Goal: Task Accomplishment & Management: Manage account settings

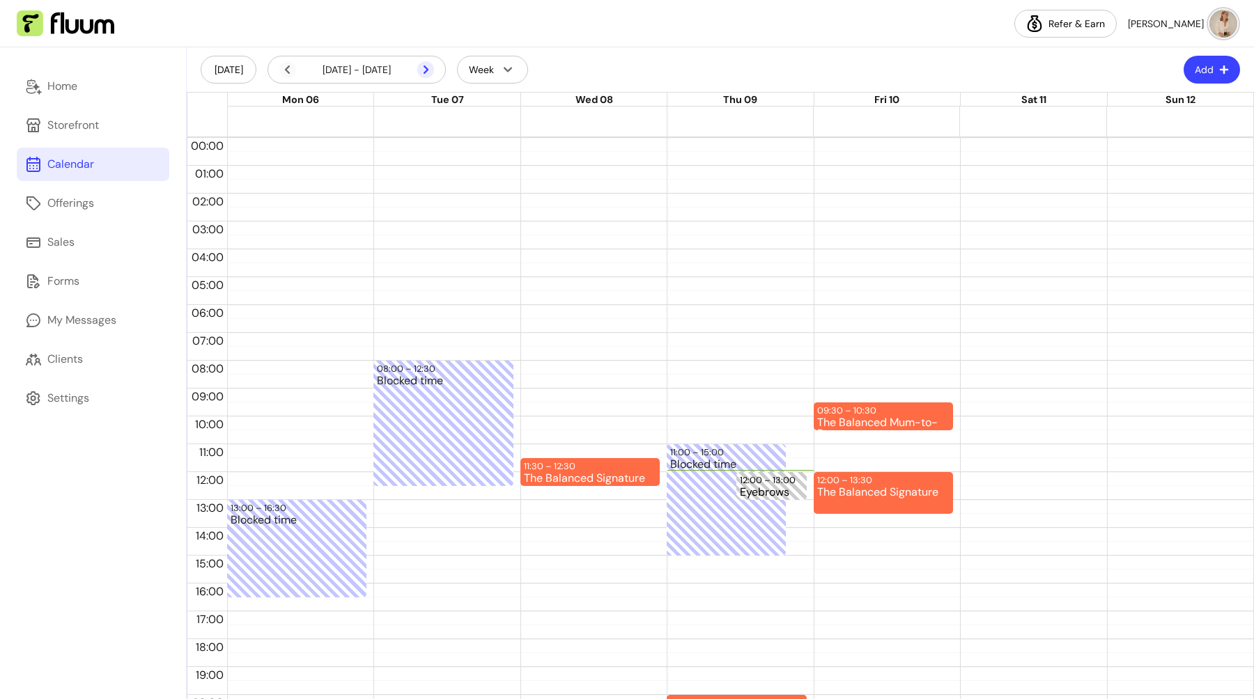
click at [428, 70] on icon at bounding box center [425, 69] width 17 height 17
click at [426, 72] on icon at bounding box center [425, 69] width 17 height 17
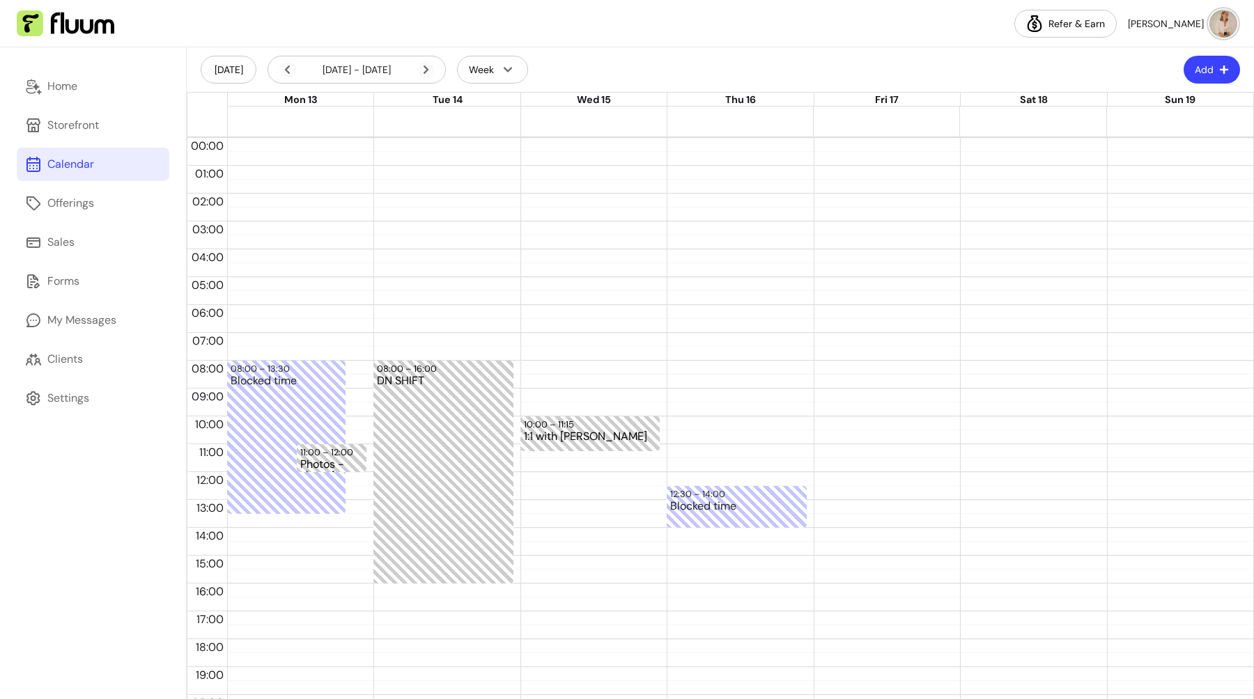
click at [426, 72] on icon at bounding box center [425, 69] width 17 height 17
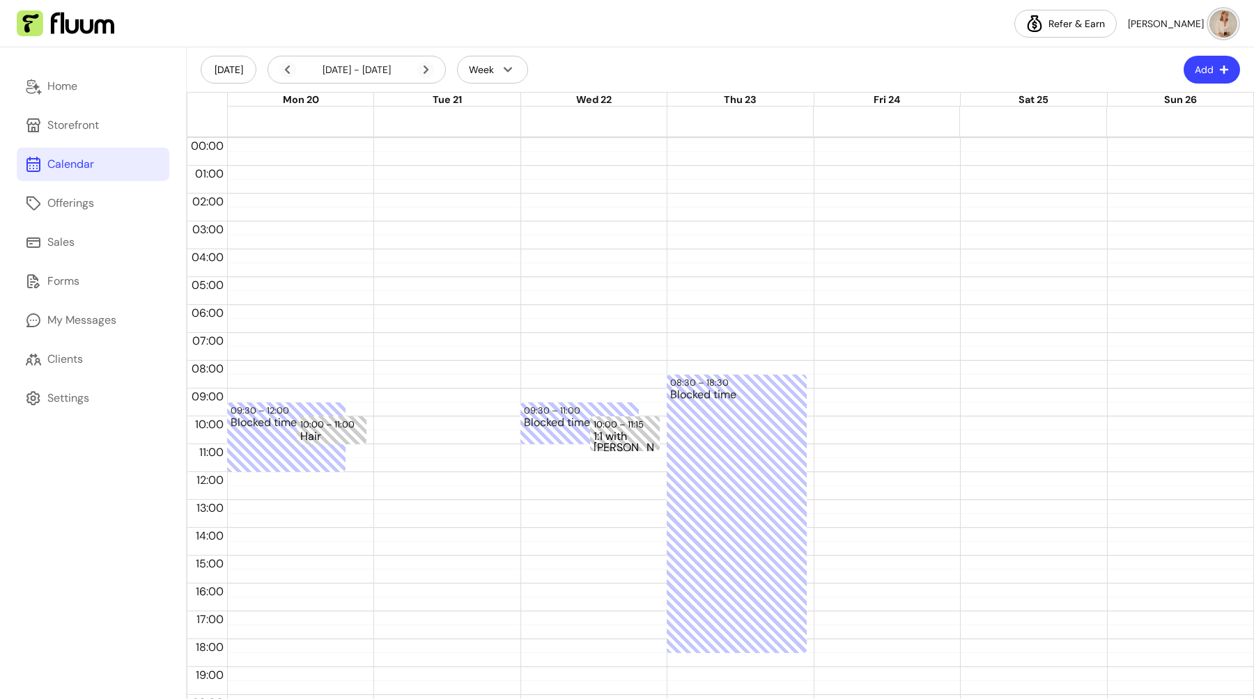
click at [426, 72] on icon at bounding box center [425, 69] width 17 height 17
